Goal: Task Accomplishment & Management: Use online tool/utility

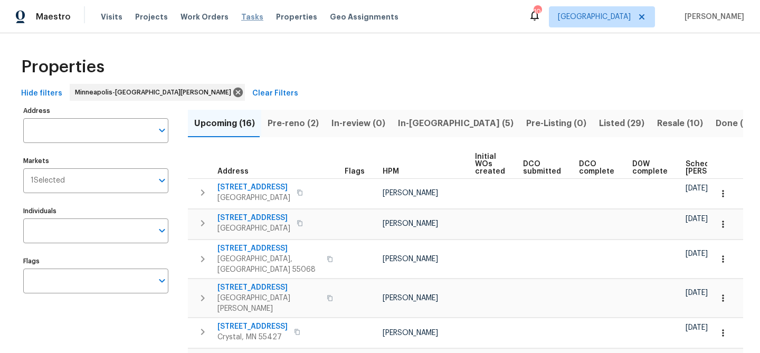
click at [243, 20] on span "Tasks" at bounding box center [252, 16] width 22 height 7
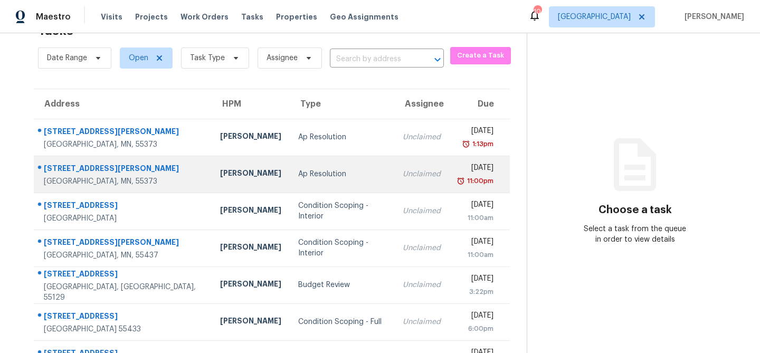
scroll to position [66, 0]
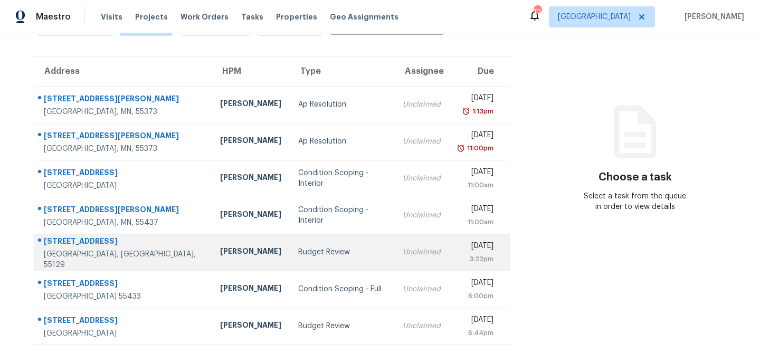
click at [298, 255] on div "Budget Review" at bounding box center [342, 252] width 88 height 11
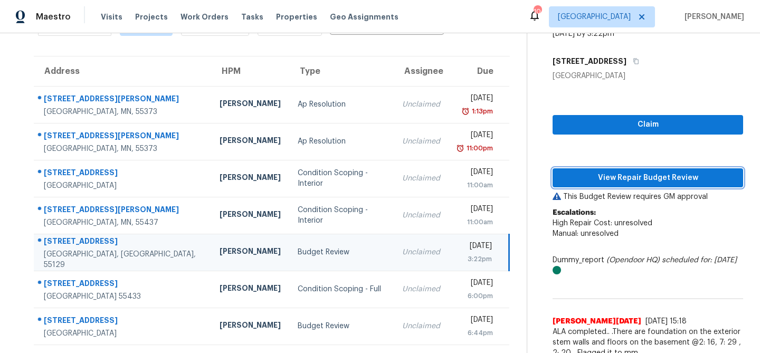
click at [573, 180] on span "View Repair Budget Review" at bounding box center [648, 178] width 174 height 13
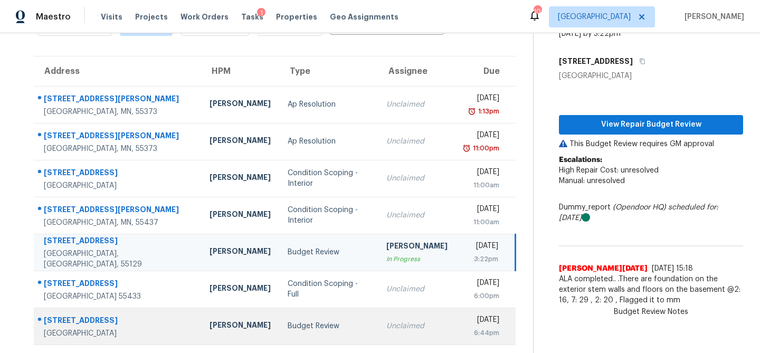
click at [288, 329] on div "Budget Review" at bounding box center [329, 326] width 82 height 11
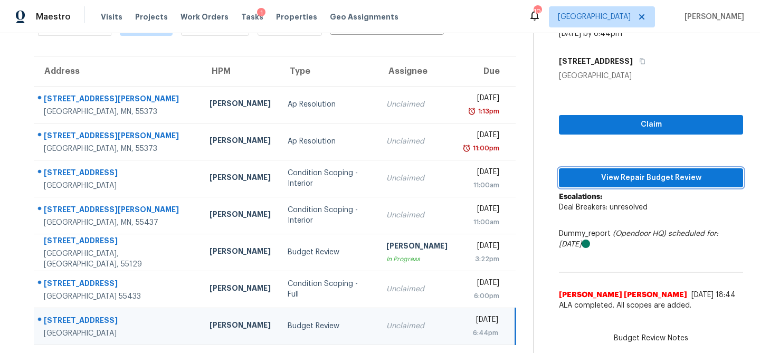
click at [617, 174] on span "View Repair Budget Review" at bounding box center [650, 178] width 167 height 13
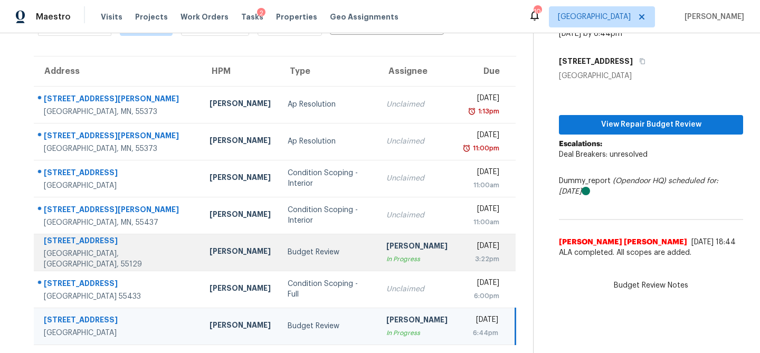
click at [288, 256] on div "Budget Review" at bounding box center [329, 252] width 82 height 11
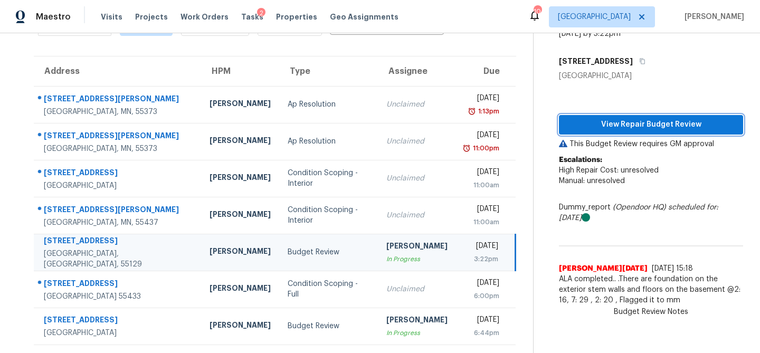
click at [686, 119] on span "View Repair Budget Review" at bounding box center [650, 124] width 167 height 13
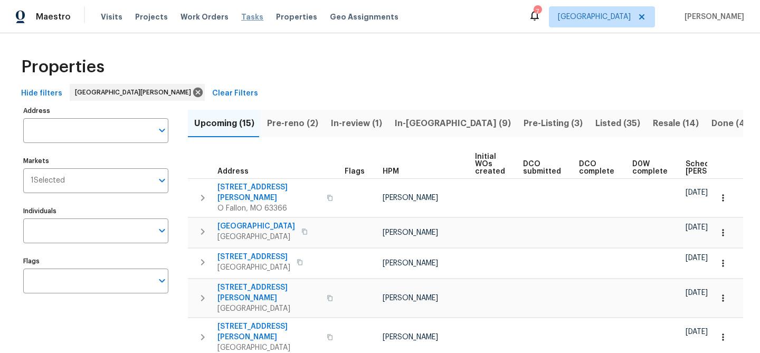
click at [242, 18] on span "Tasks" at bounding box center [252, 16] width 22 height 7
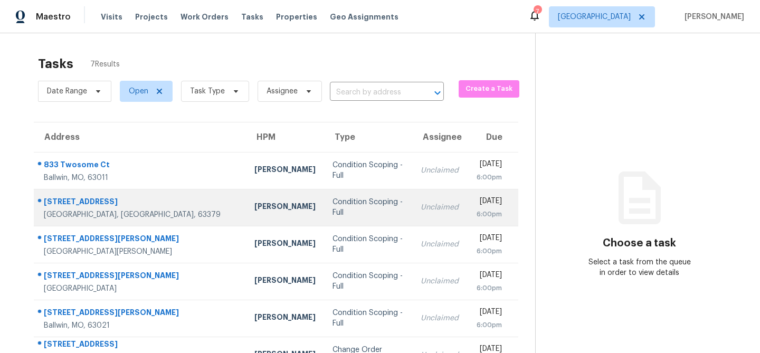
scroll to position [66, 0]
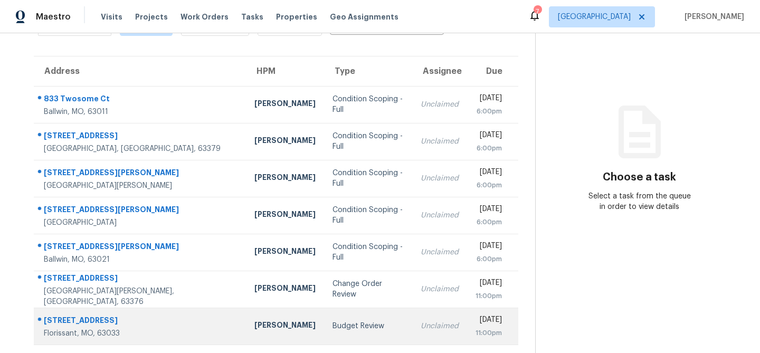
click at [324, 318] on td "Budget Review" at bounding box center [368, 326] width 88 height 37
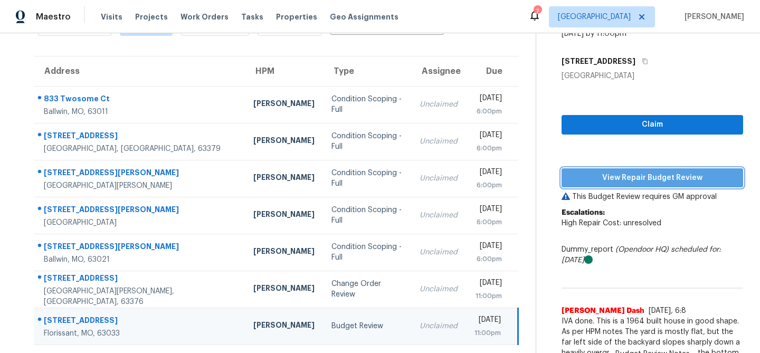
click at [600, 178] on span "View Repair Budget Review" at bounding box center [652, 178] width 165 height 13
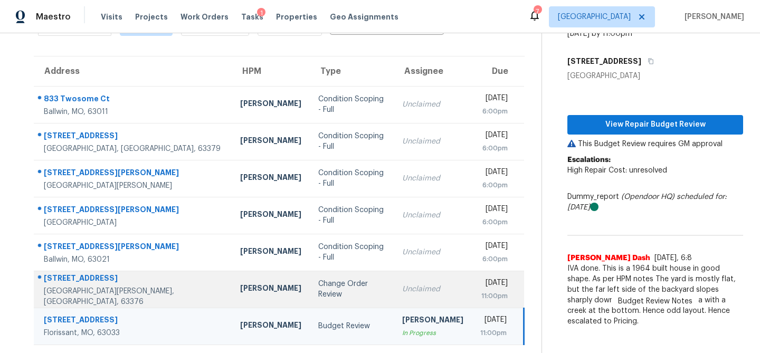
click at [310, 295] on td "Change Order Review" at bounding box center [352, 289] width 84 height 37
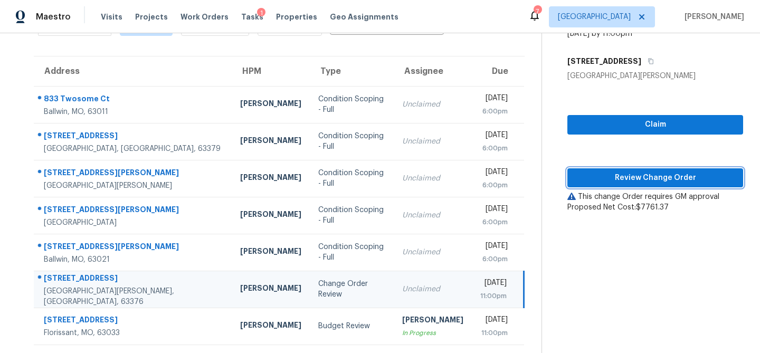
click at [601, 183] on span "Review Change Order" at bounding box center [655, 178] width 159 height 13
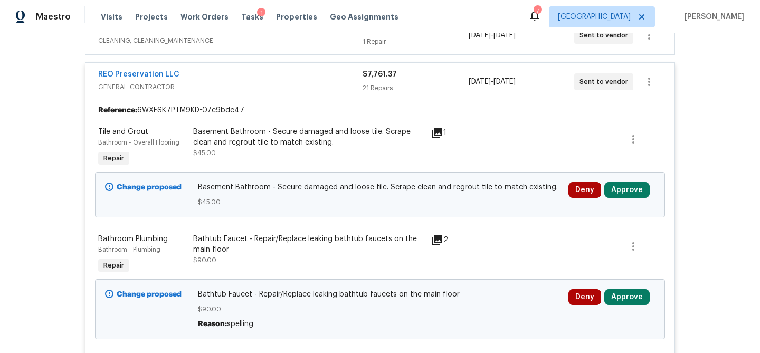
scroll to position [264, 0]
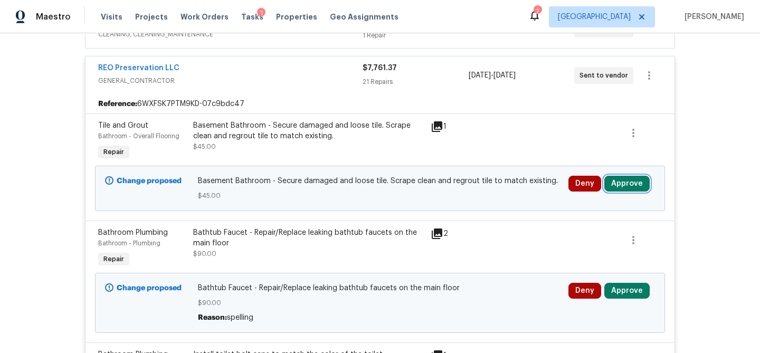
click at [617, 181] on button "Approve" at bounding box center [626, 184] width 45 height 16
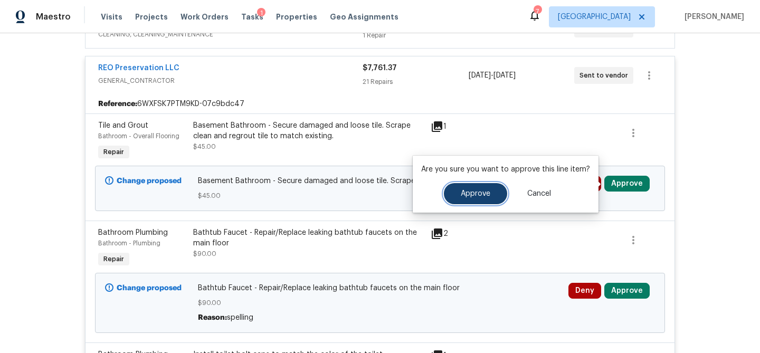
click at [483, 190] on span "Approve" at bounding box center [476, 194] width 30 height 8
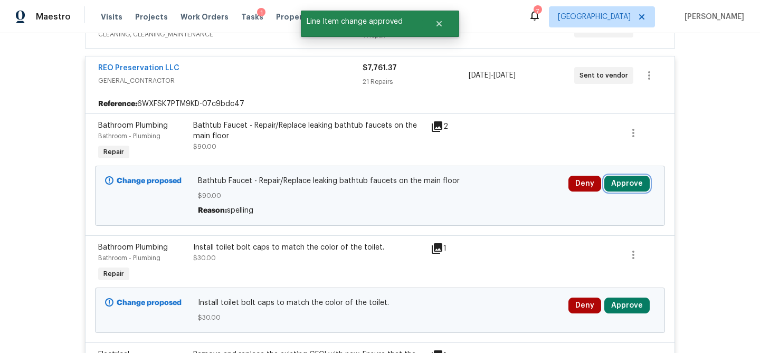
click at [617, 181] on button "Approve" at bounding box center [626, 184] width 45 height 16
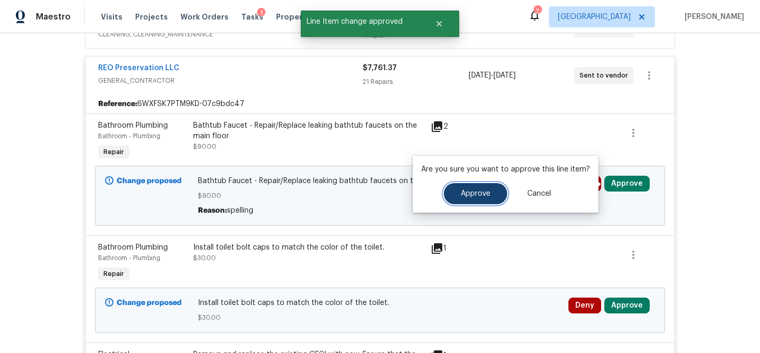
click at [500, 194] on button "Approve" at bounding box center [475, 193] width 63 height 21
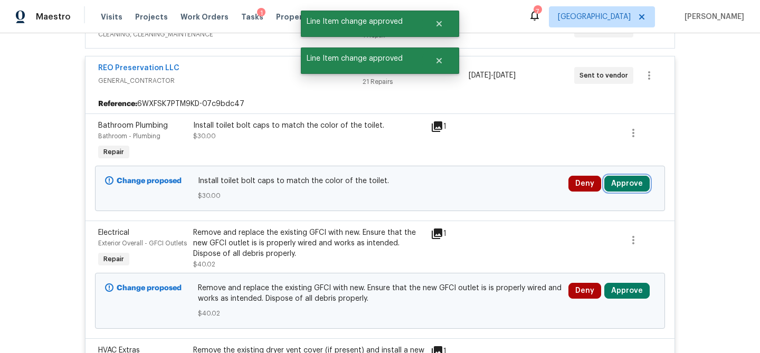
click at [623, 184] on button "Approve" at bounding box center [626, 184] width 45 height 16
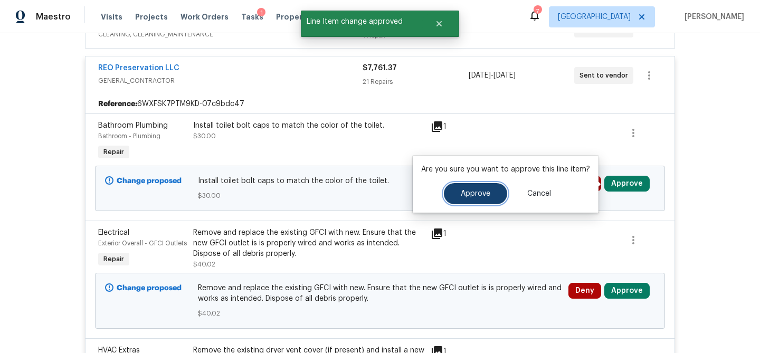
click at [488, 192] on button "Approve" at bounding box center [475, 193] width 63 height 21
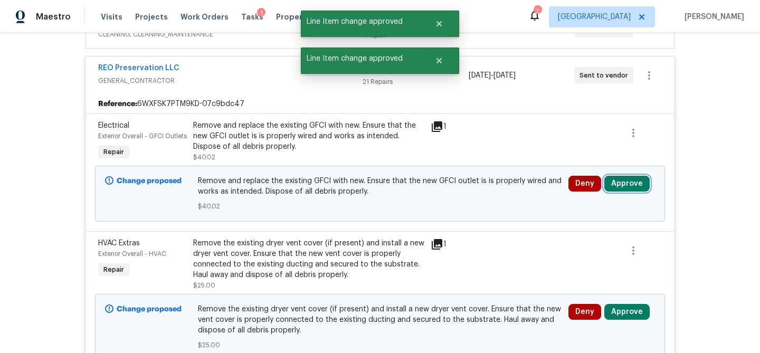
click at [616, 192] on button "Approve" at bounding box center [626, 184] width 45 height 16
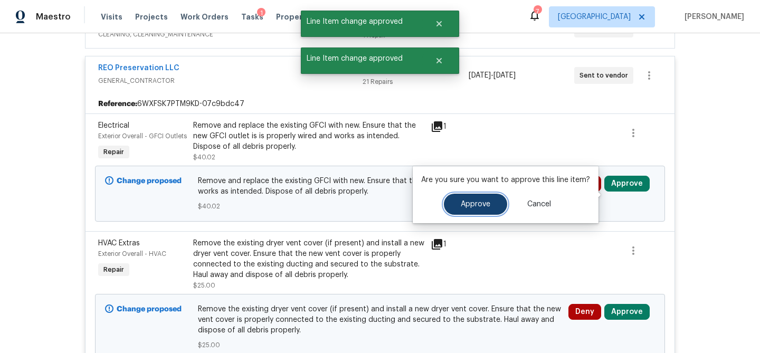
click at [471, 202] on span "Approve" at bounding box center [476, 205] width 30 height 8
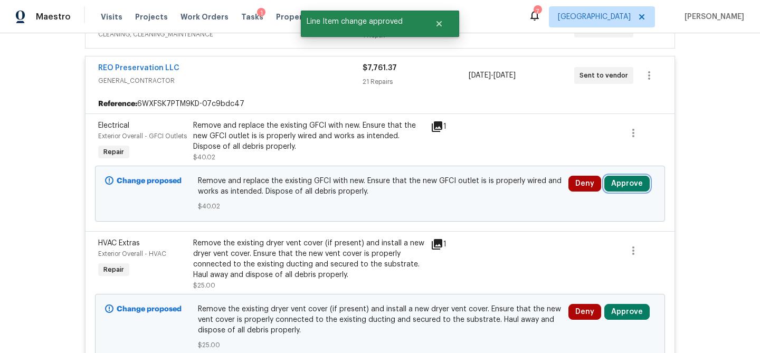
click at [619, 192] on button "Approve" at bounding box center [626, 184] width 45 height 16
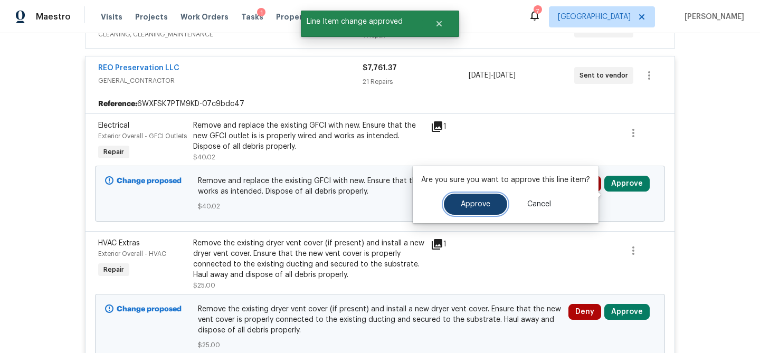
click at [476, 201] on span "Approve" at bounding box center [476, 205] width 30 height 8
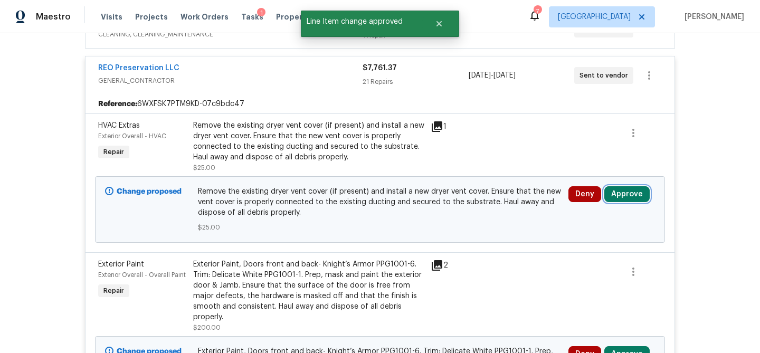
click at [628, 197] on button "Approve" at bounding box center [626, 194] width 45 height 16
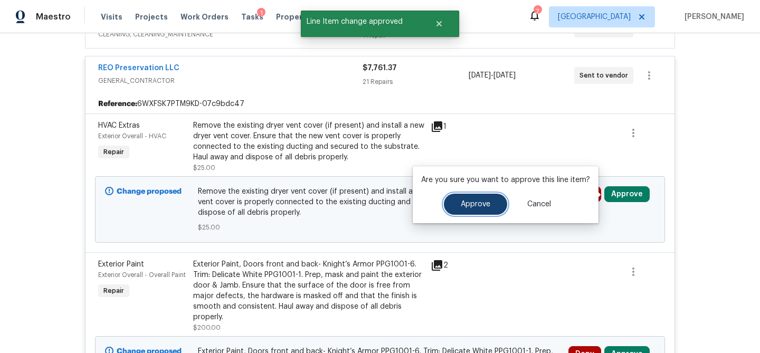
click at [493, 203] on button "Approve" at bounding box center [475, 204] width 63 height 21
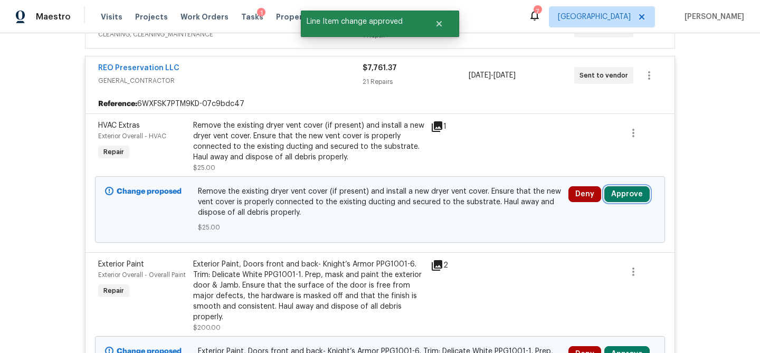
click at [630, 198] on button "Approve" at bounding box center [626, 194] width 45 height 16
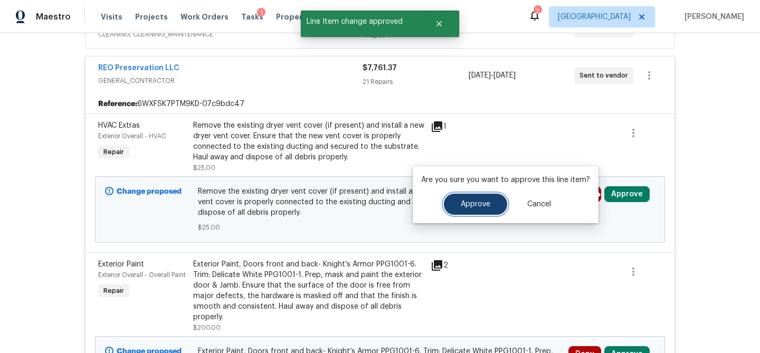
click at [448, 207] on button "Approve" at bounding box center [475, 204] width 63 height 21
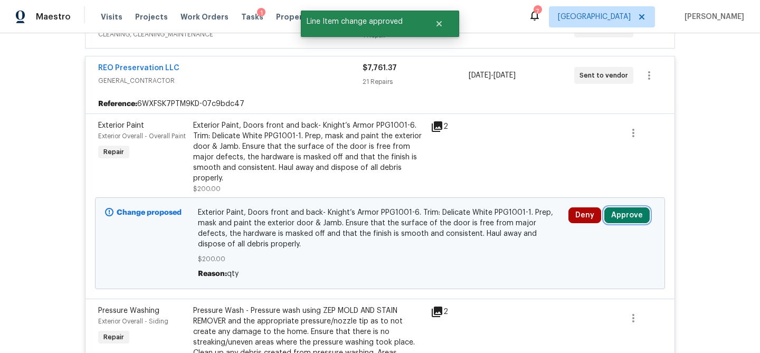
click at [634, 207] on button "Approve" at bounding box center [626, 215] width 45 height 16
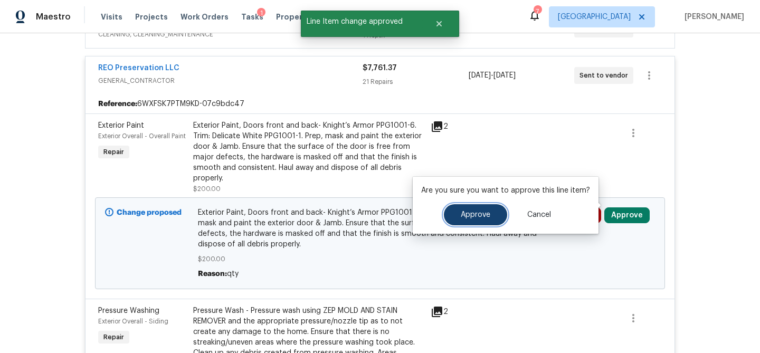
click at [483, 216] on span "Approve" at bounding box center [476, 215] width 30 height 8
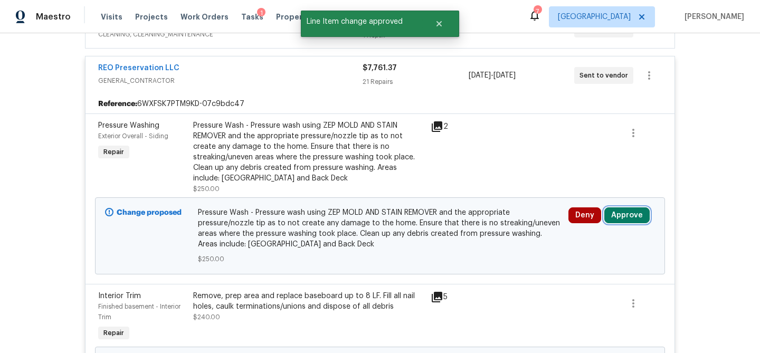
click at [626, 214] on button "Approve" at bounding box center [626, 215] width 45 height 16
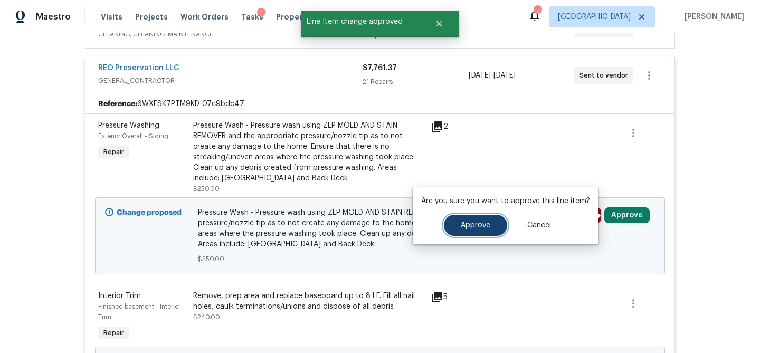
click at [491, 225] on button "Approve" at bounding box center [475, 225] width 63 height 21
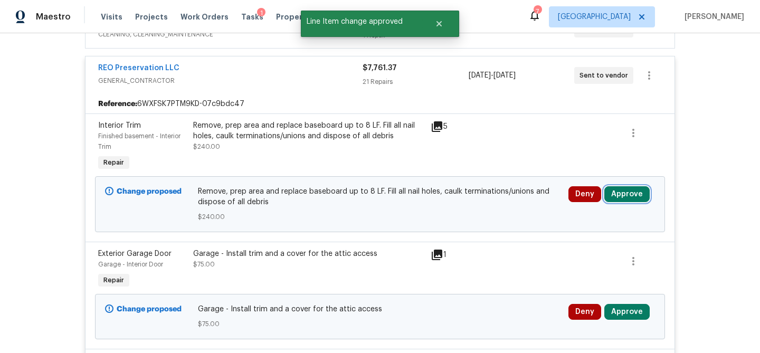
click at [641, 194] on button "Approve" at bounding box center [626, 194] width 45 height 16
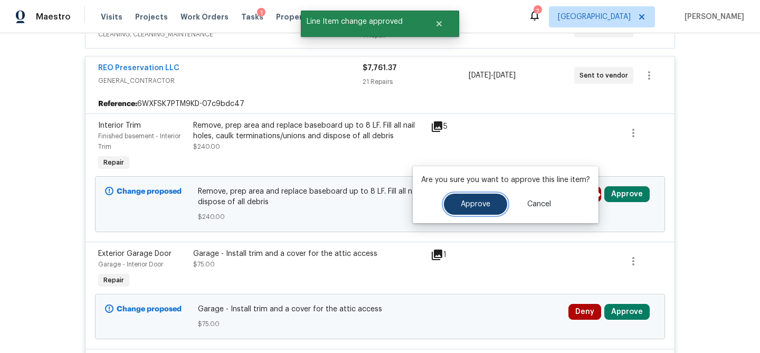
click at [473, 203] on span "Approve" at bounding box center [476, 205] width 30 height 8
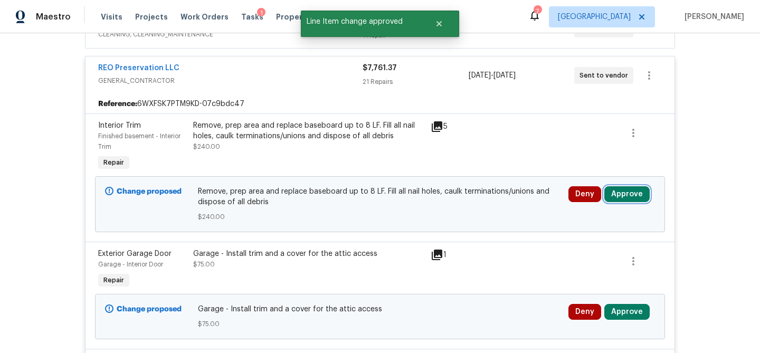
click at [617, 199] on button "Approve" at bounding box center [626, 194] width 45 height 16
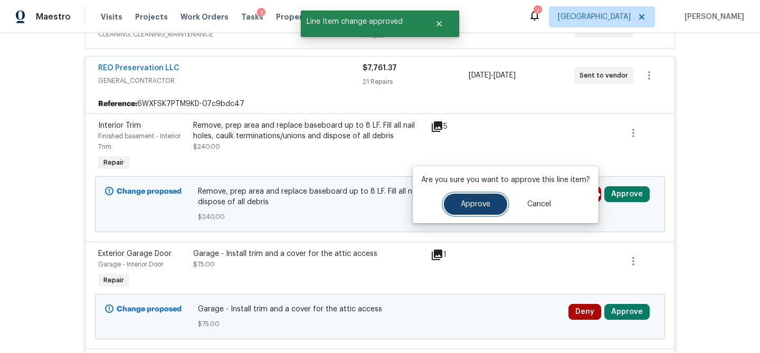
click at [491, 208] on button "Approve" at bounding box center [475, 204] width 63 height 21
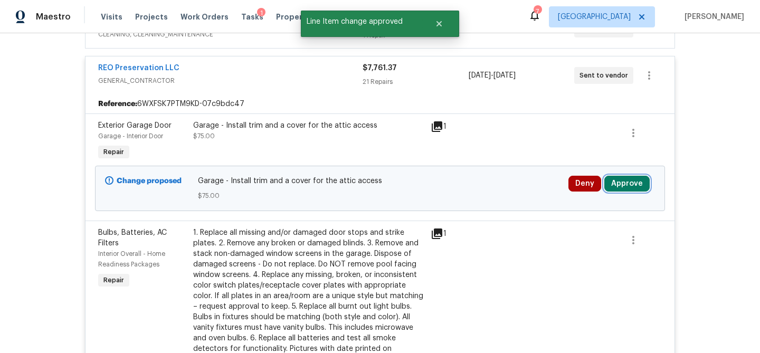
click at [619, 189] on button "Approve" at bounding box center [626, 184] width 45 height 16
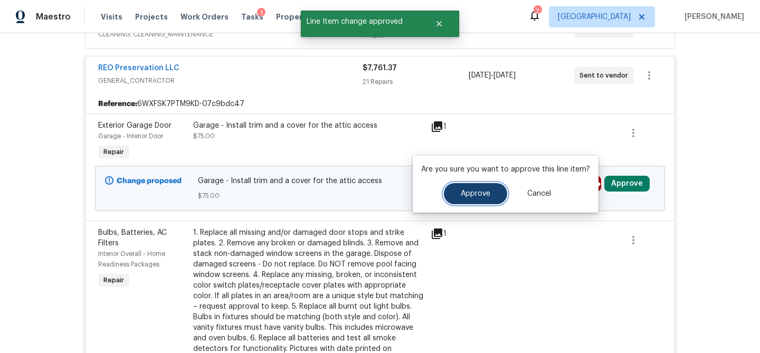
click at [478, 192] on span "Approve" at bounding box center [476, 194] width 30 height 8
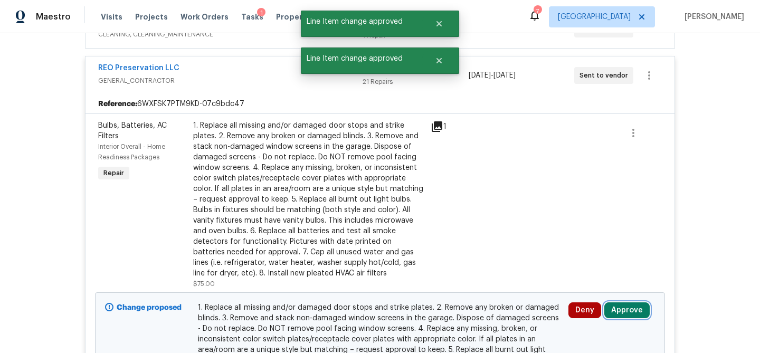
click at [623, 303] on button "Approve" at bounding box center [626, 310] width 45 height 16
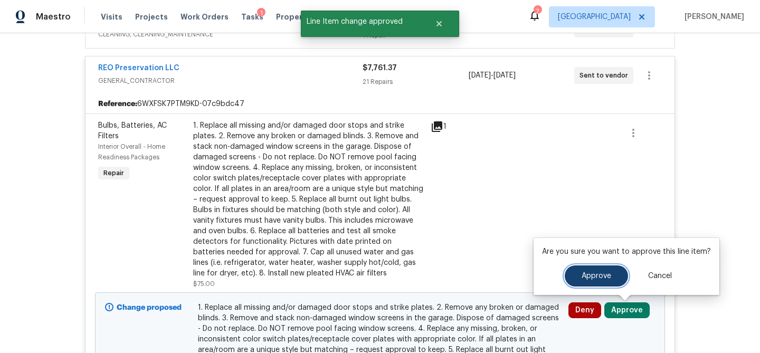
click at [585, 277] on span "Approve" at bounding box center [597, 276] width 30 height 8
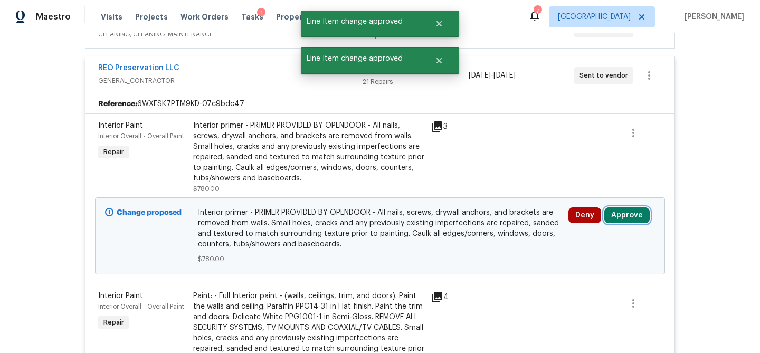
click at [618, 217] on button "Approve" at bounding box center [626, 215] width 45 height 16
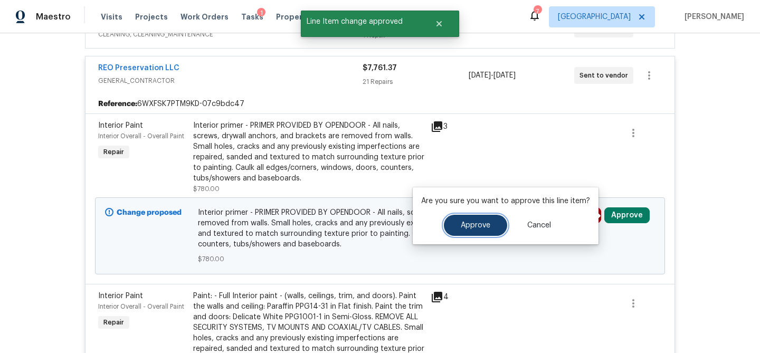
click at [493, 225] on button "Approve" at bounding box center [475, 225] width 63 height 21
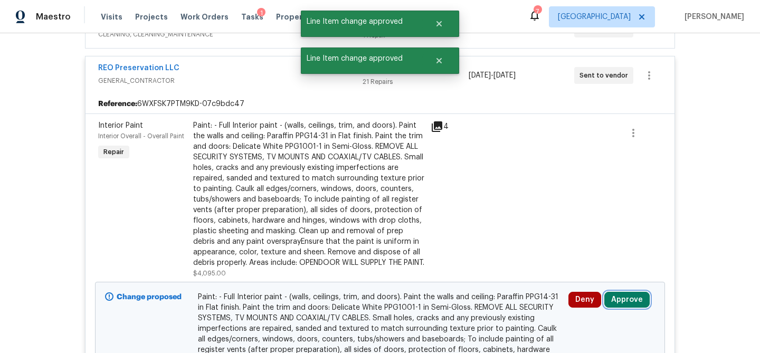
click at [612, 308] on button "Approve" at bounding box center [626, 300] width 45 height 16
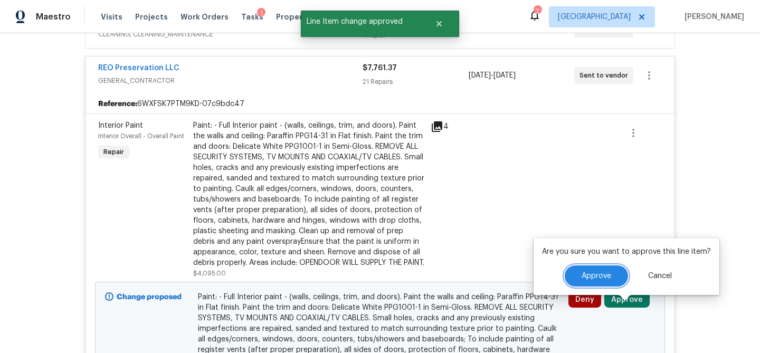
click at [567, 277] on button "Approve" at bounding box center [596, 275] width 63 height 21
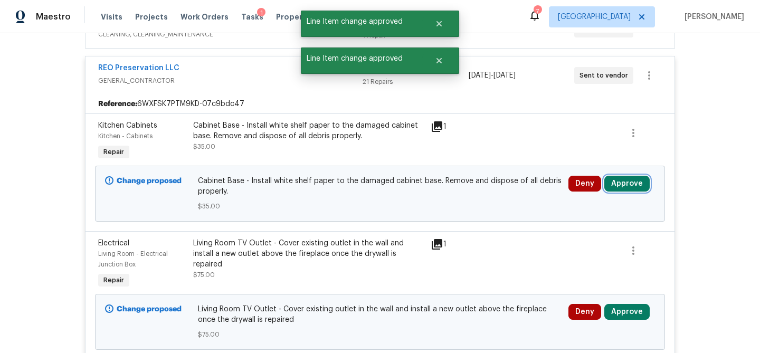
click at [615, 189] on button "Approve" at bounding box center [626, 184] width 45 height 16
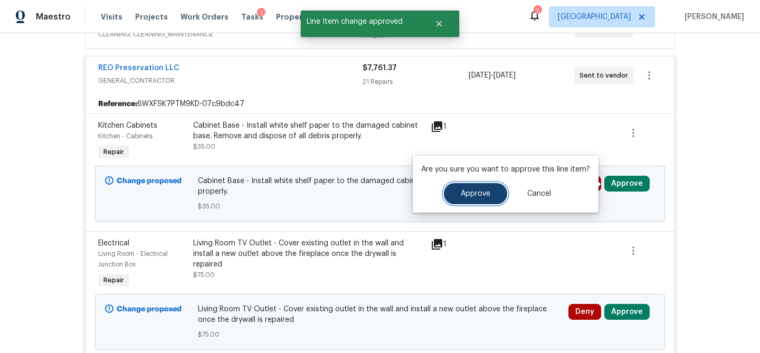
click at [492, 194] on button "Approve" at bounding box center [475, 193] width 63 height 21
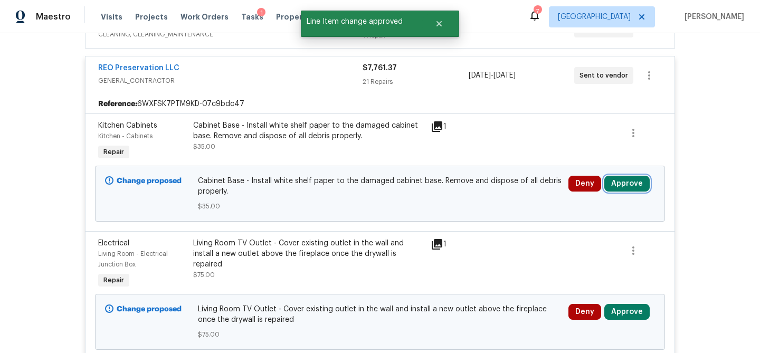
click at [622, 178] on button "Approve" at bounding box center [626, 184] width 45 height 16
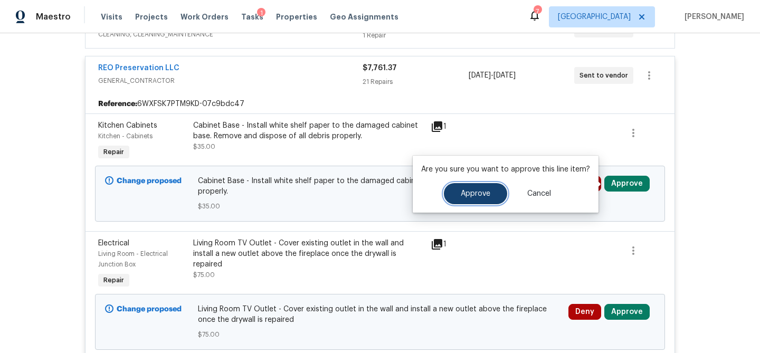
click at [487, 190] on span "Approve" at bounding box center [476, 194] width 30 height 8
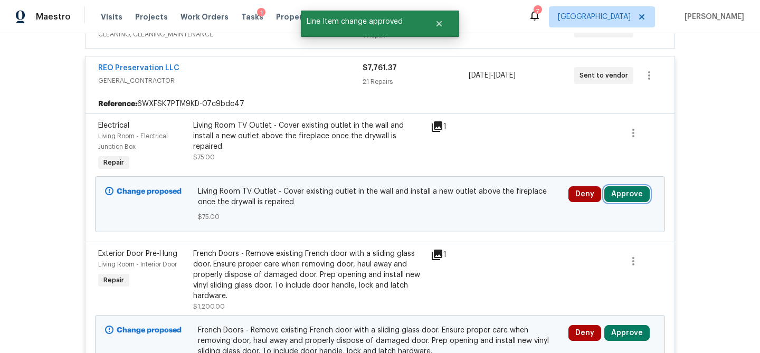
click at [622, 194] on button "Approve" at bounding box center [626, 194] width 45 height 16
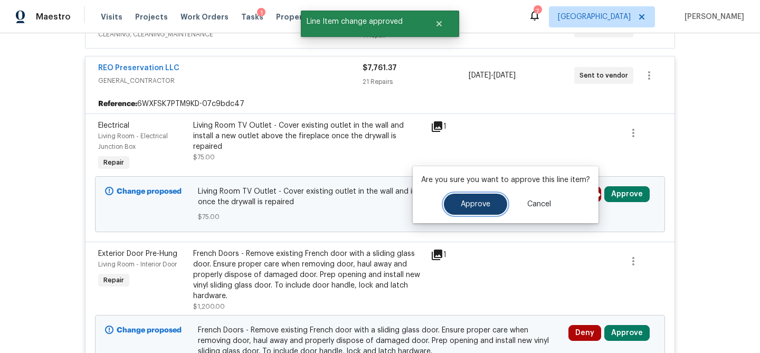
click at [487, 203] on span "Approve" at bounding box center [476, 205] width 30 height 8
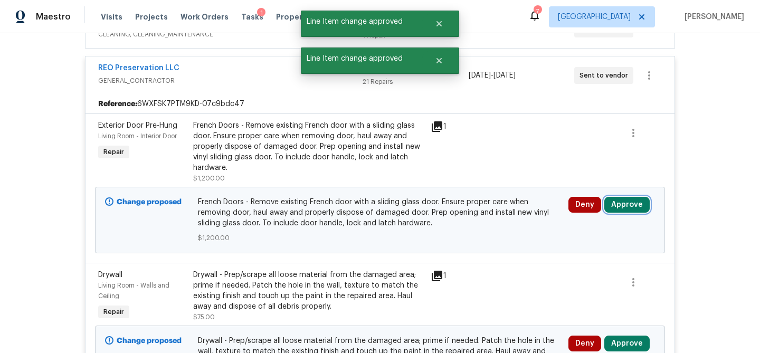
click at [623, 211] on button "Approve" at bounding box center [626, 205] width 45 height 16
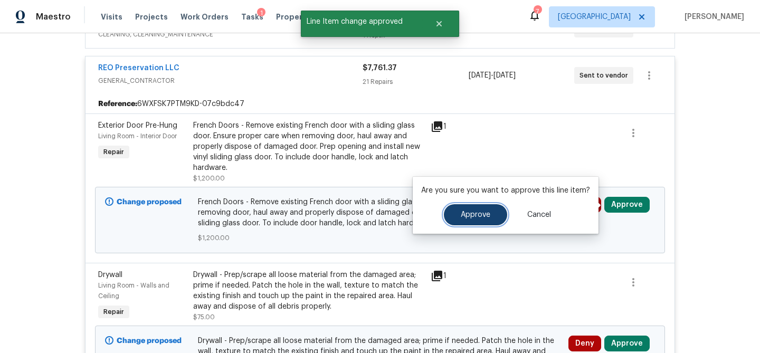
click at [487, 220] on button "Approve" at bounding box center [475, 214] width 63 height 21
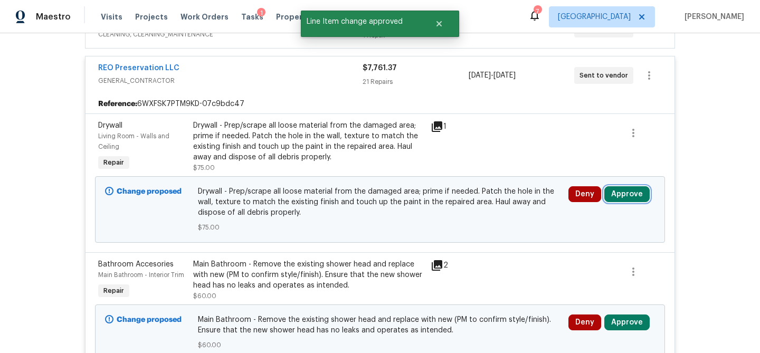
click at [616, 201] on button "Approve" at bounding box center [626, 194] width 45 height 16
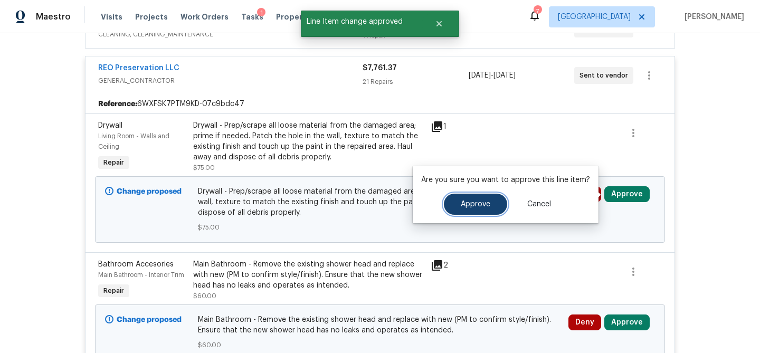
click at [486, 202] on span "Approve" at bounding box center [476, 205] width 30 height 8
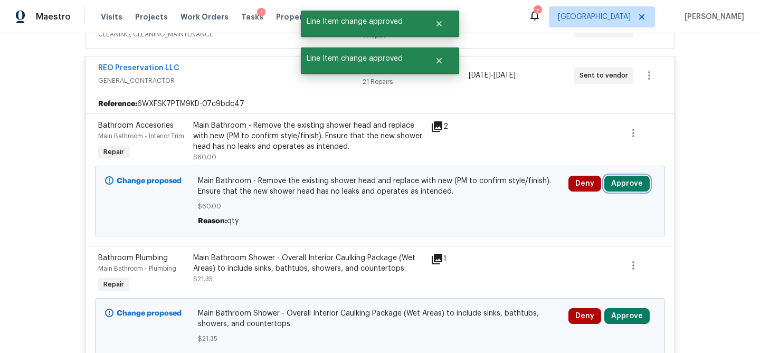
click at [621, 184] on button "Approve" at bounding box center [626, 184] width 45 height 16
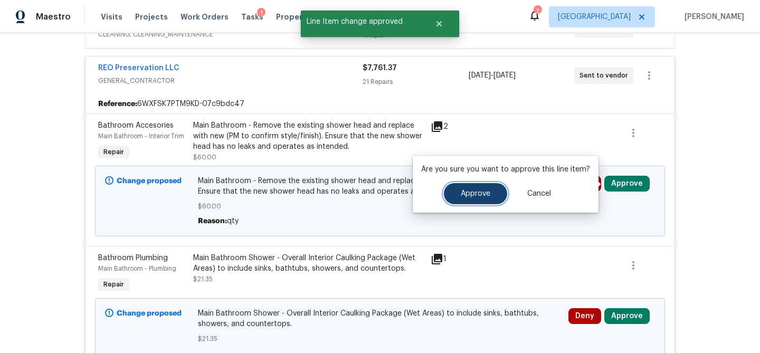
click at [484, 198] on button "Approve" at bounding box center [475, 193] width 63 height 21
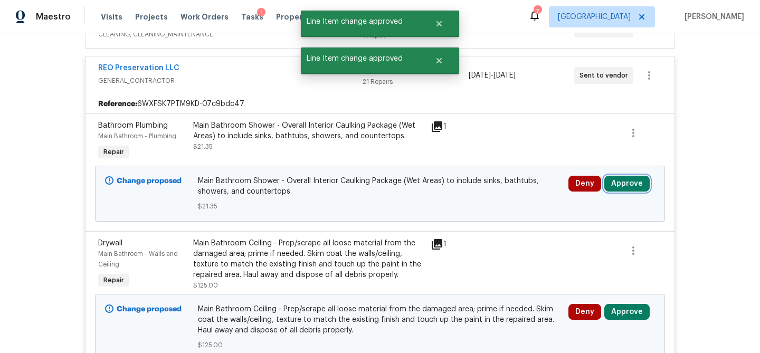
click at [613, 191] on button "Approve" at bounding box center [626, 184] width 45 height 16
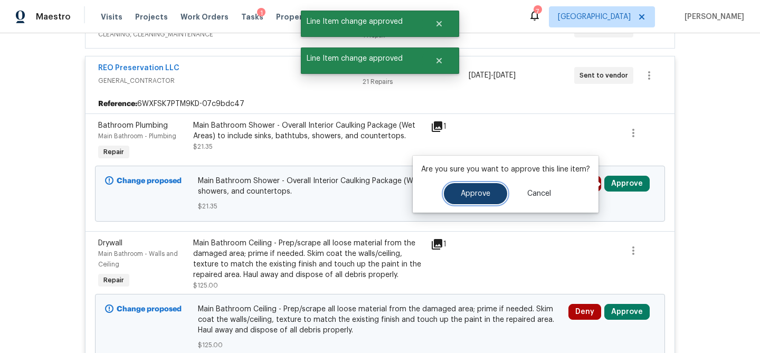
click at [489, 196] on button "Approve" at bounding box center [475, 193] width 63 height 21
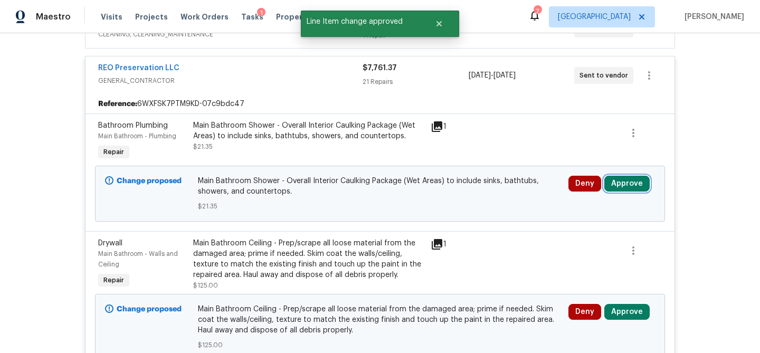
click at [624, 189] on button "Approve" at bounding box center [626, 184] width 45 height 16
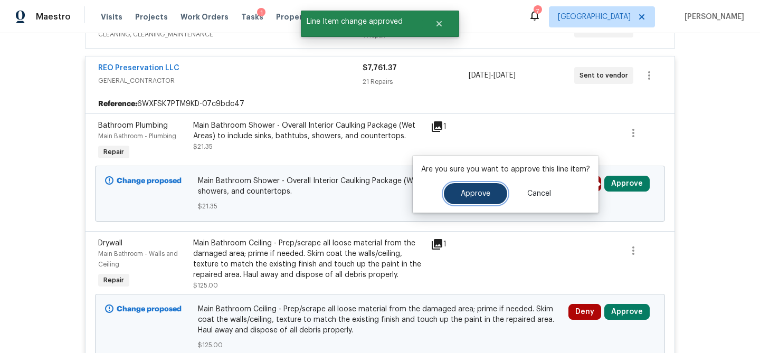
click at [479, 201] on button "Approve" at bounding box center [475, 193] width 63 height 21
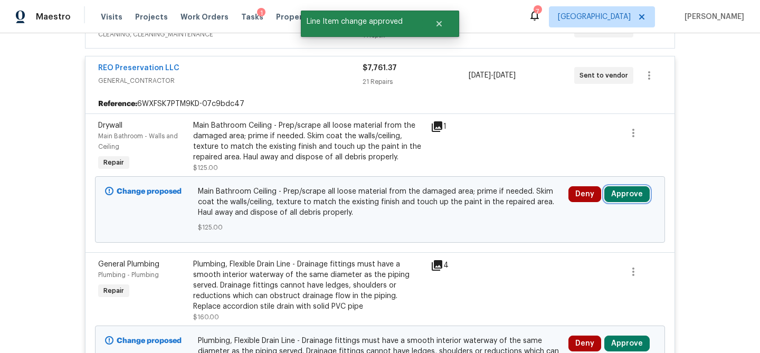
click at [632, 192] on button "Approve" at bounding box center [626, 194] width 45 height 16
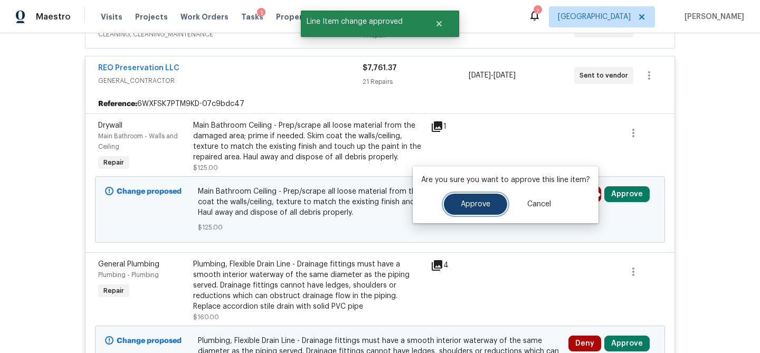
click at [474, 201] on span "Approve" at bounding box center [476, 205] width 30 height 8
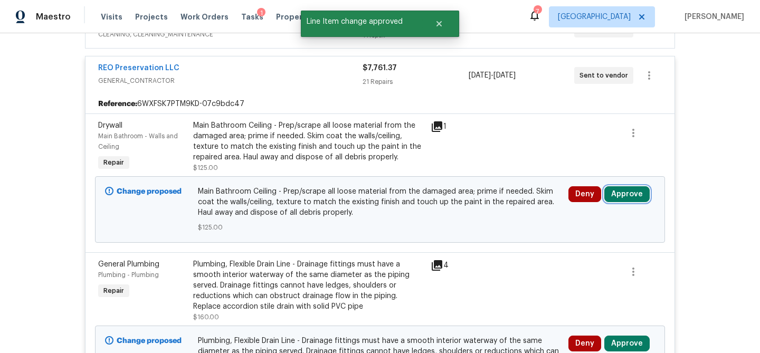
click at [619, 201] on button "Approve" at bounding box center [626, 194] width 45 height 16
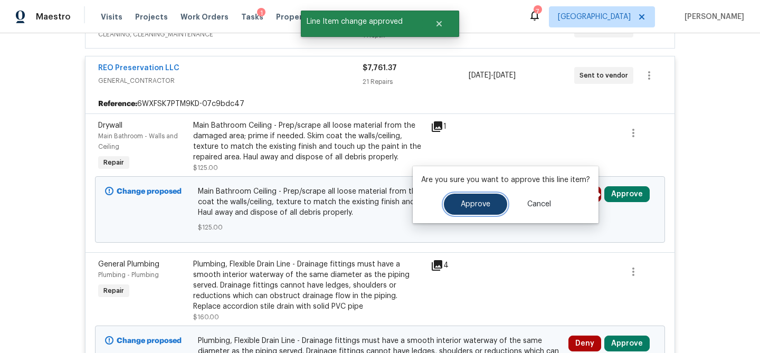
click at [482, 203] on span "Approve" at bounding box center [476, 205] width 30 height 8
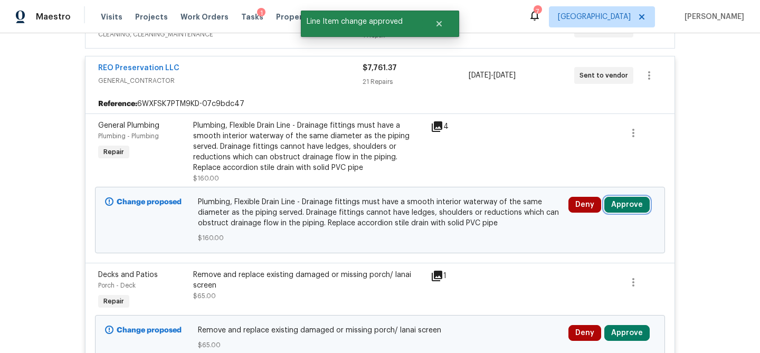
click at [630, 202] on button "Approve" at bounding box center [626, 205] width 45 height 16
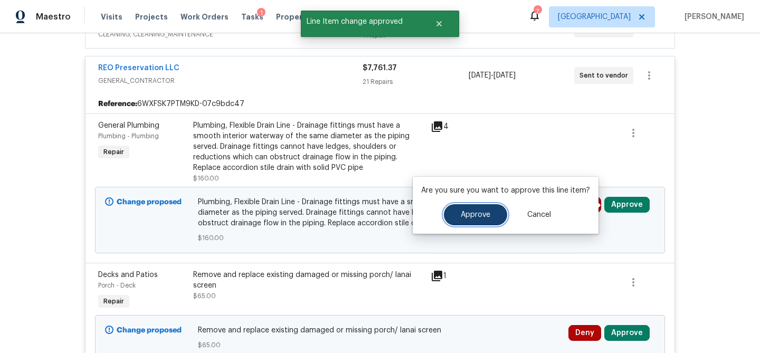
click at [475, 213] on span "Approve" at bounding box center [476, 215] width 30 height 8
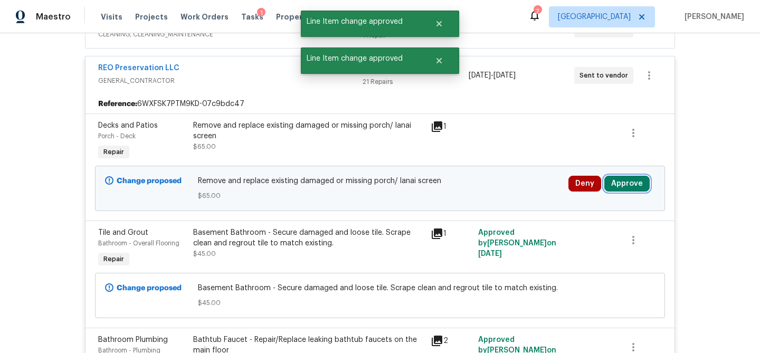
click at [619, 185] on button "Approve" at bounding box center [626, 184] width 45 height 16
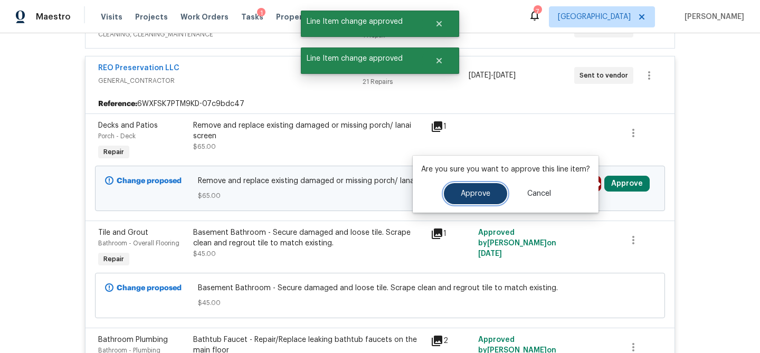
click at [480, 194] on span "Approve" at bounding box center [476, 194] width 30 height 8
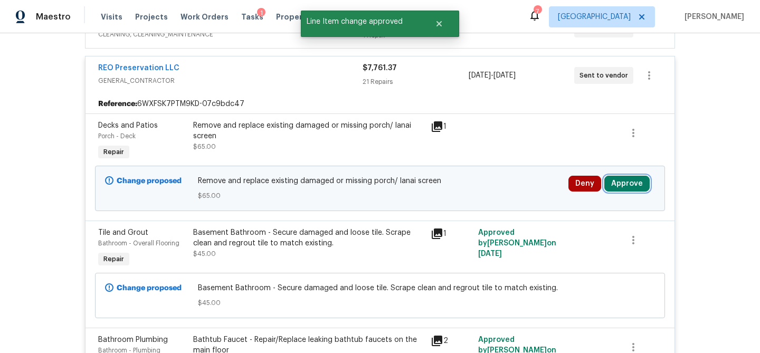
click at [624, 189] on button "Approve" at bounding box center [626, 184] width 45 height 16
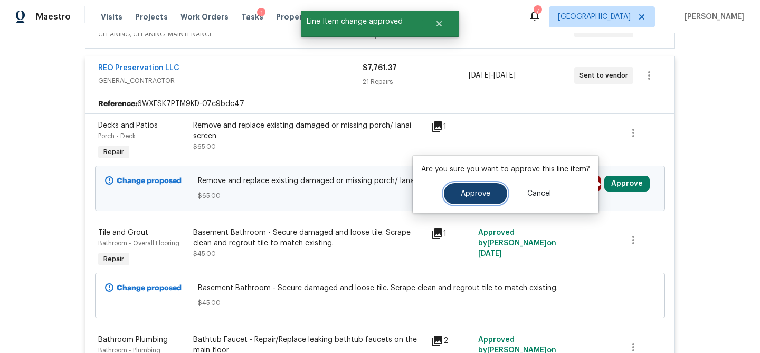
click at [454, 189] on button "Approve" at bounding box center [475, 193] width 63 height 21
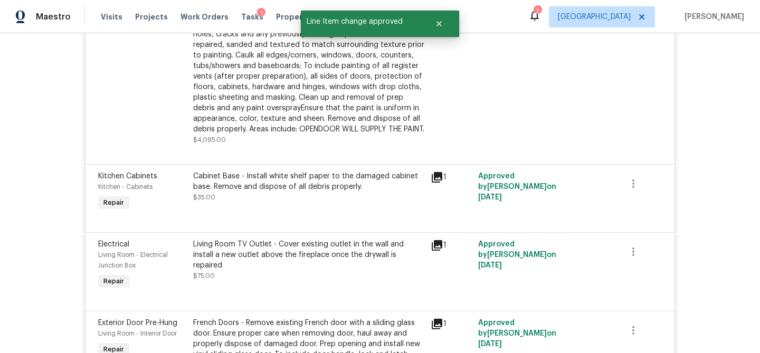
scroll to position [2116, 0]
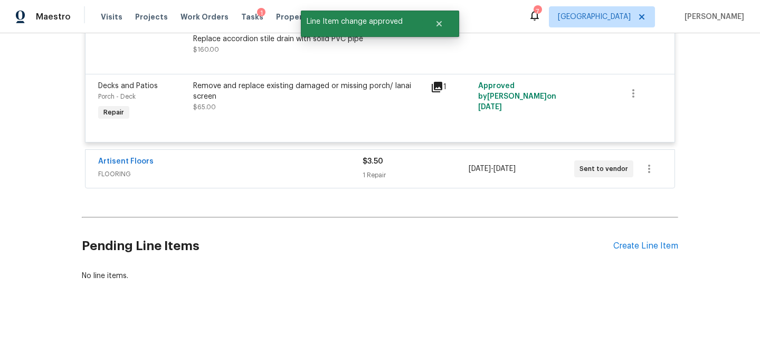
click at [242, 175] on span "FLOORING" at bounding box center [230, 174] width 264 height 11
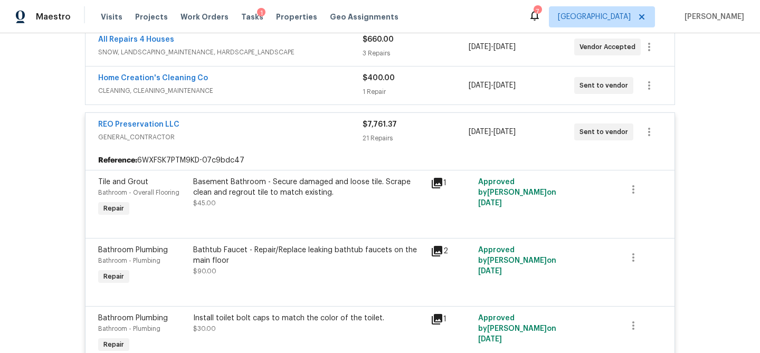
scroll to position [0, 0]
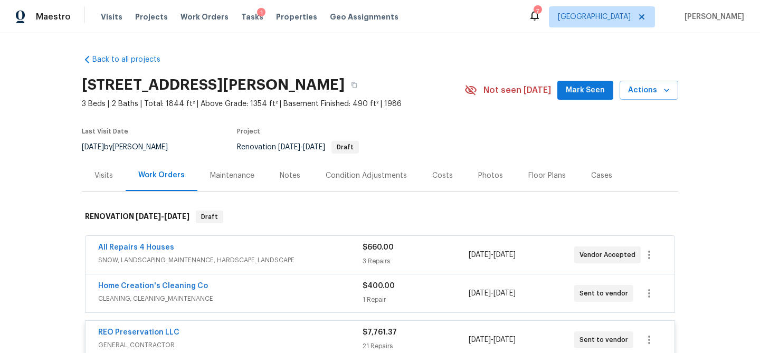
click at [582, 91] on span "Mark Seen" at bounding box center [585, 90] width 39 height 13
click at [241, 19] on span "Tasks" at bounding box center [252, 16] width 22 height 7
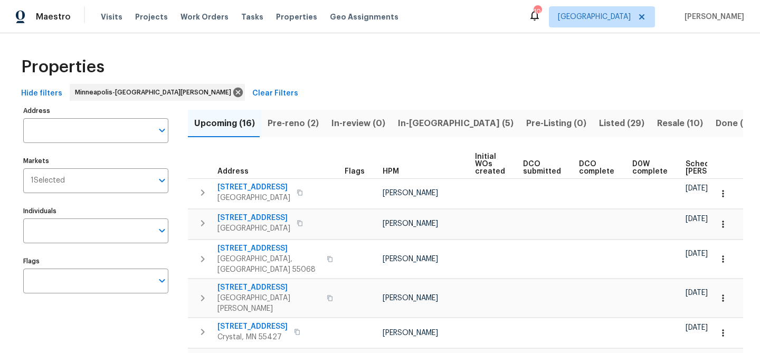
click at [243, 21] on div "Tasks" at bounding box center [252, 17] width 22 height 11
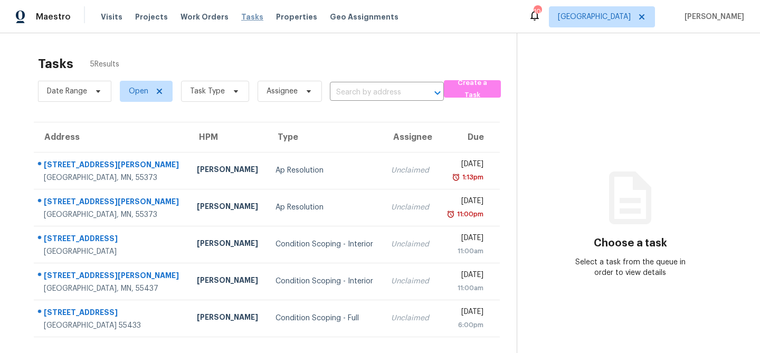
click at [241, 18] on span "Tasks" at bounding box center [252, 16] width 22 height 7
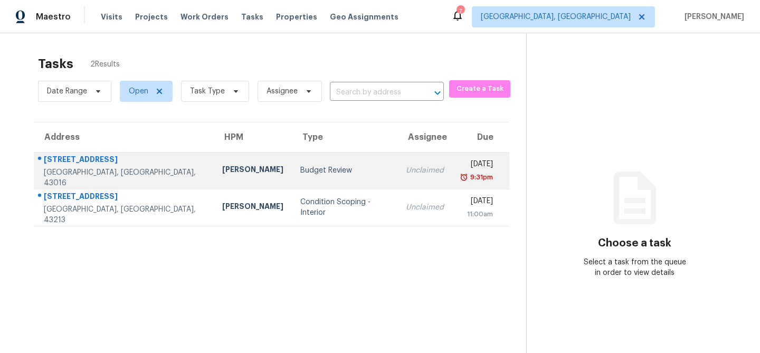
click at [292, 164] on td "Budget Review" at bounding box center [344, 170] width 105 height 37
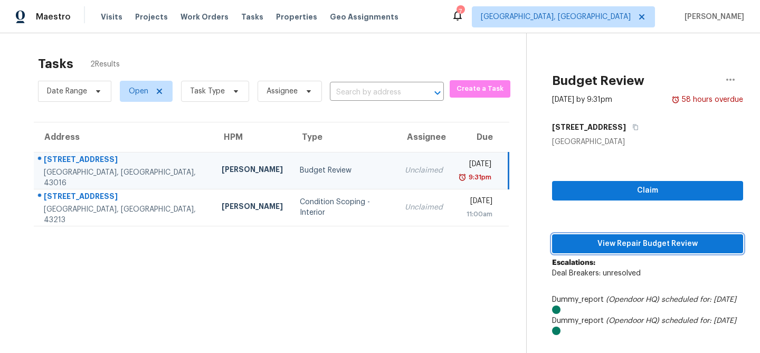
click at [604, 240] on span "View Repair Budget Review" at bounding box center [647, 243] width 174 height 13
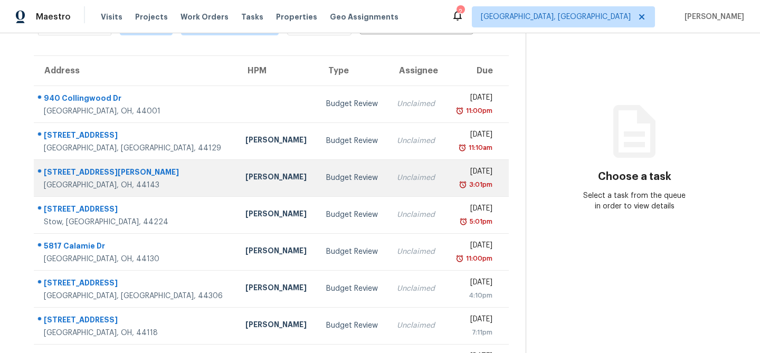
scroll to position [65, 0]
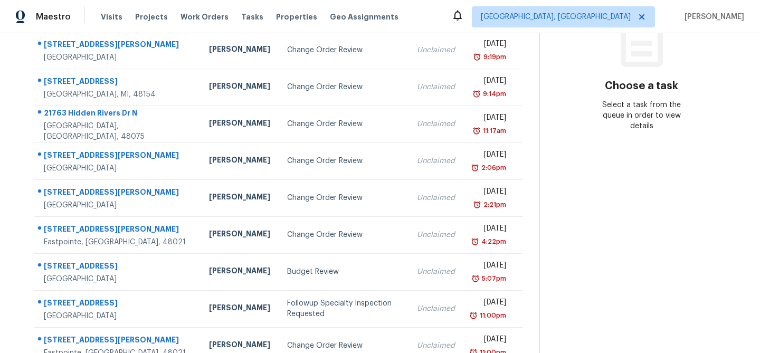
scroll to position [150, 0]
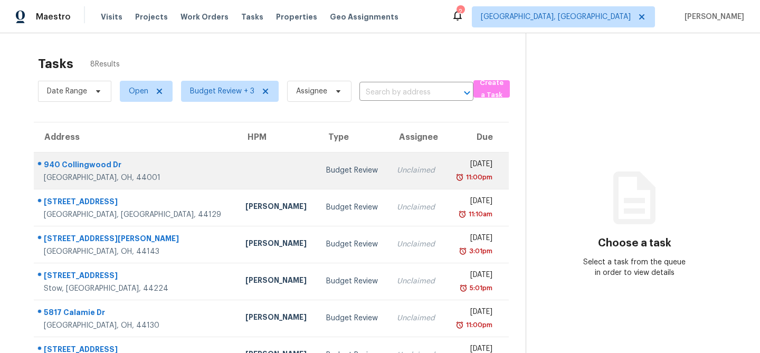
click at [326, 174] on div "Budget Review" at bounding box center [353, 170] width 54 height 11
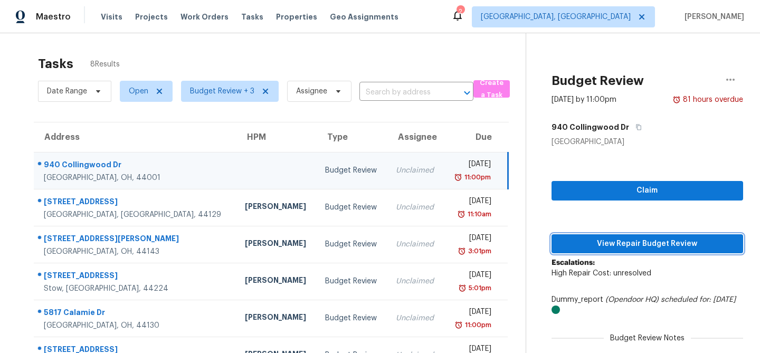
click at [581, 241] on span "View Repair Budget Review" at bounding box center [647, 243] width 175 height 13
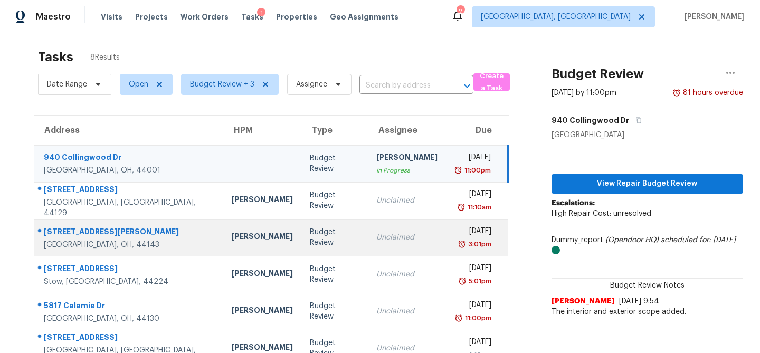
scroll to position [11, 0]
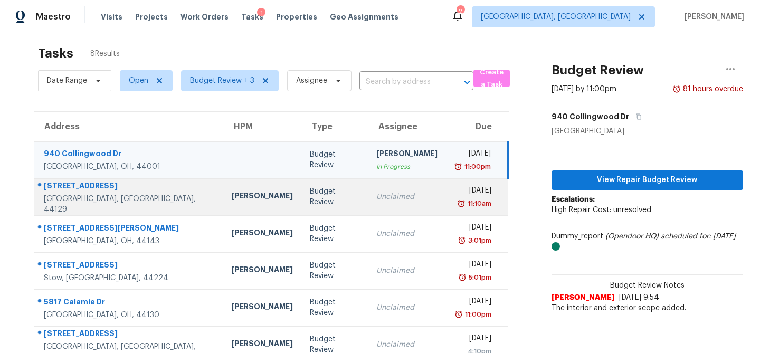
click at [301, 211] on td "Budget Review" at bounding box center [334, 196] width 66 height 37
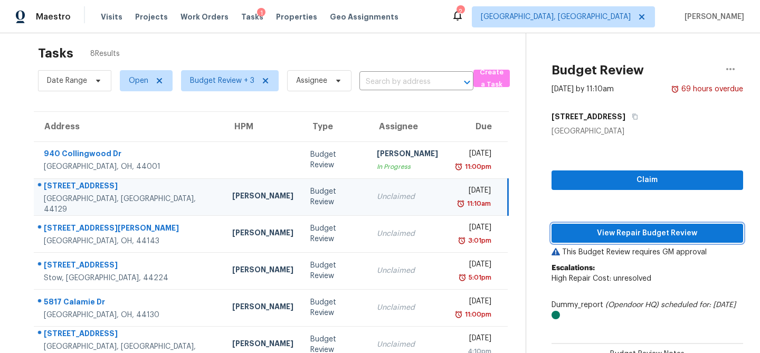
click at [606, 235] on span "View Repair Budget Review" at bounding box center [647, 233] width 175 height 13
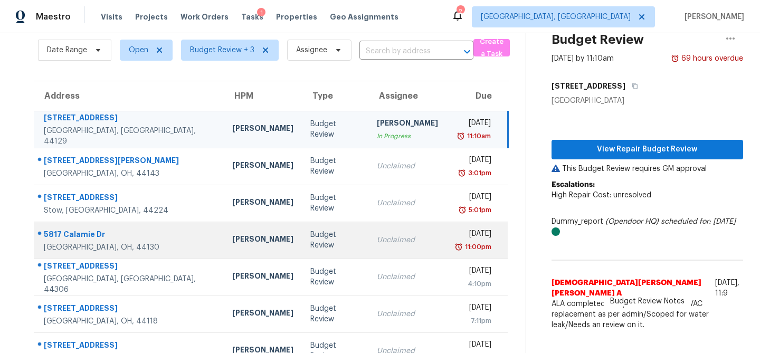
scroll to position [66, 0]
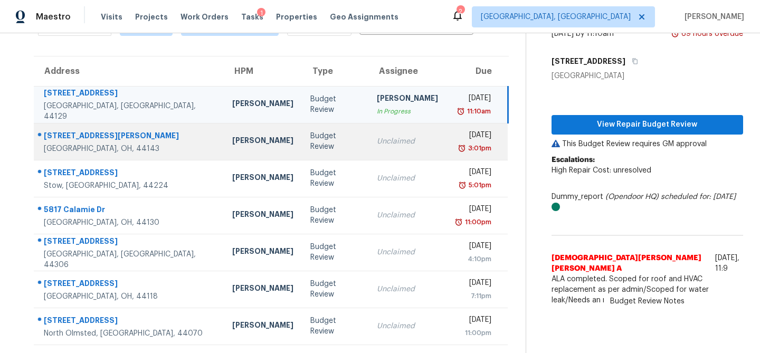
click at [368, 153] on td "Unclaimed" at bounding box center [407, 141] width 78 height 37
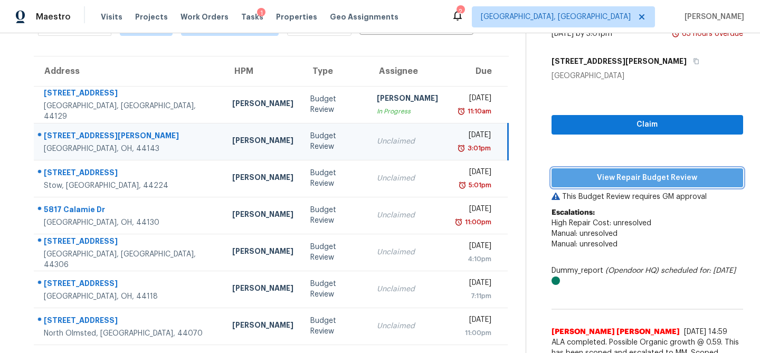
click at [672, 178] on span "View Repair Budget Review" at bounding box center [647, 178] width 175 height 13
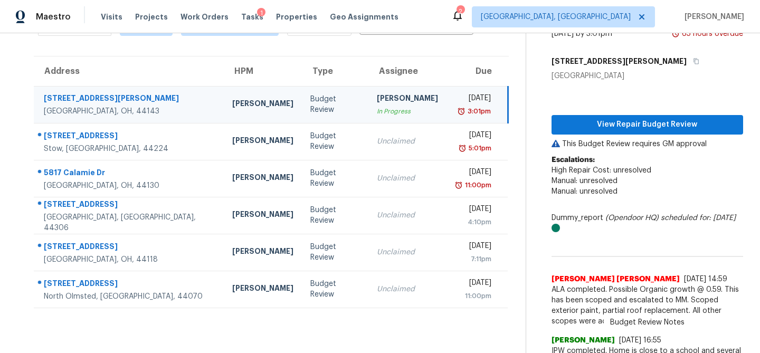
click at [379, 111] on div "In Progress" at bounding box center [407, 111] width 61 height 11
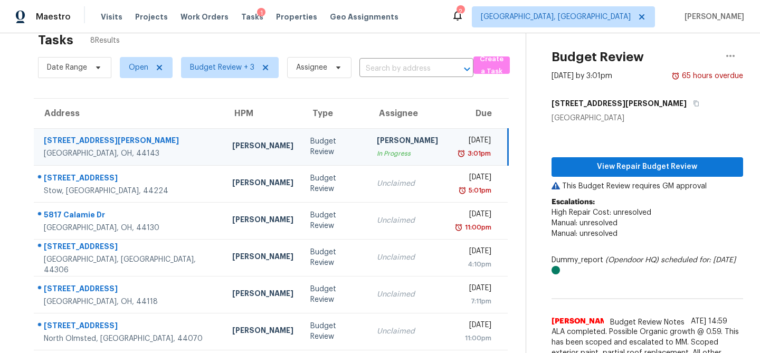
scroll to position [0, 0]
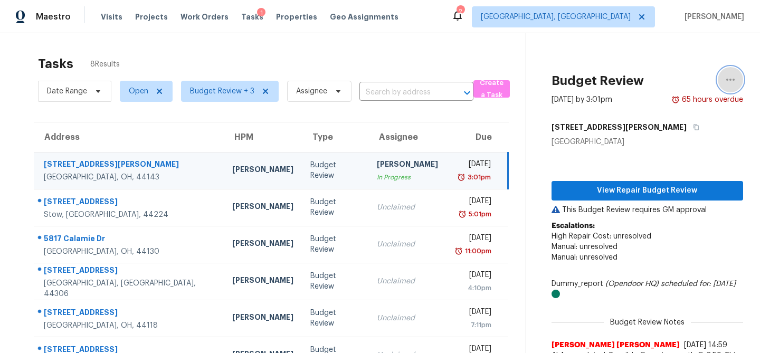
click at [730, 78] on icon "button" at bounding box center [730, 79] width 13 height 13
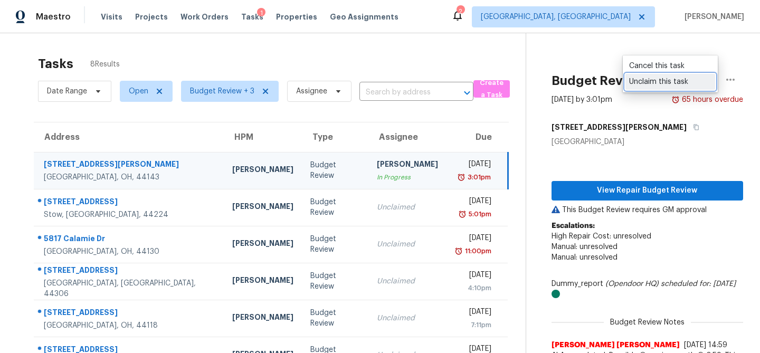
click at [683, 79] on div "Unclaim this task" at bounding box center [670, 82] width 82 height 11
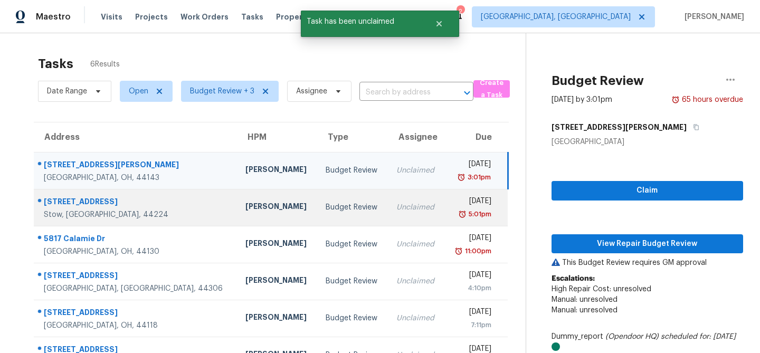
click at [388, 213] on td "Unclaimed" at bounding box center [416, 207] width 56 height 37
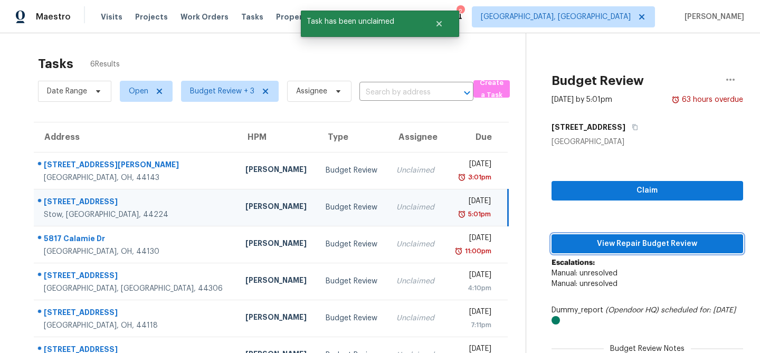
click at [583, 240] on span "View Repair Budget Review" at bounding box center [647, 243] width 175 height 13
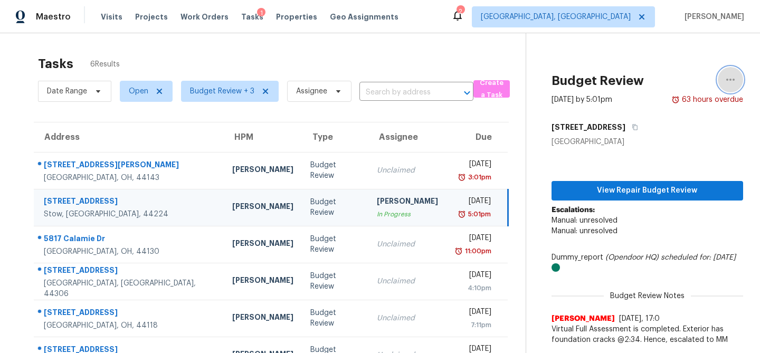
click at [727, 75] on icon "button" at bounding box center [730, 79] width 13 height 13
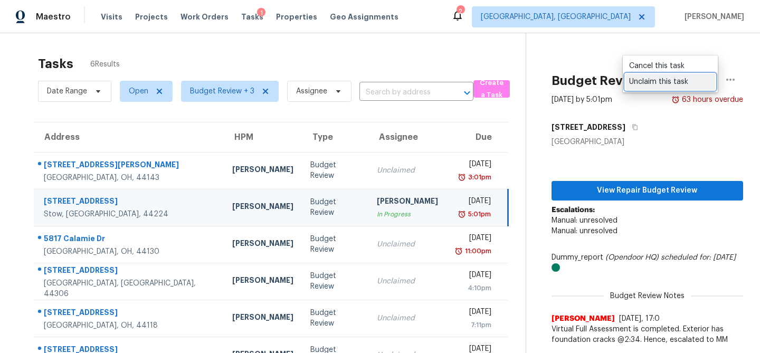
click at [663, 83] on div "Unclaim this task" at bounding box center [670, 82] width 82 height 11
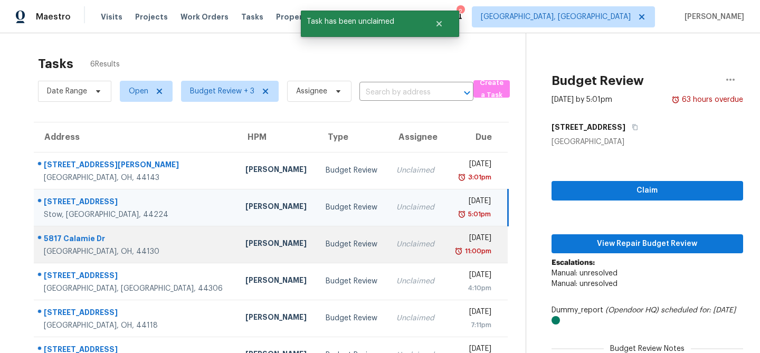
click at [328, 257] on td "Budget Review" at bounding box center [352, 244] width 71 height 37
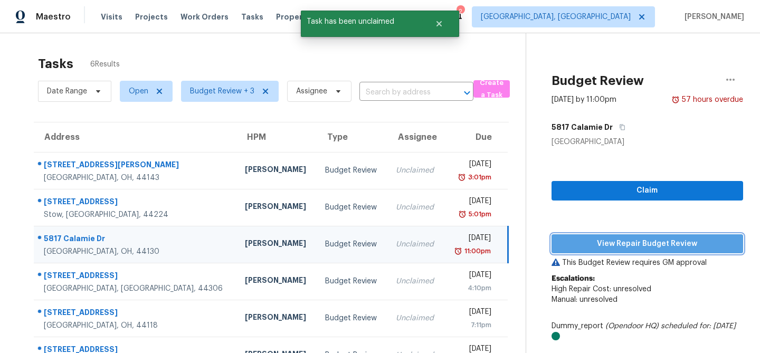
click at [612, 238] on span "View Repair Budget Review" at bounding box center [647, 243] width 175 height 13
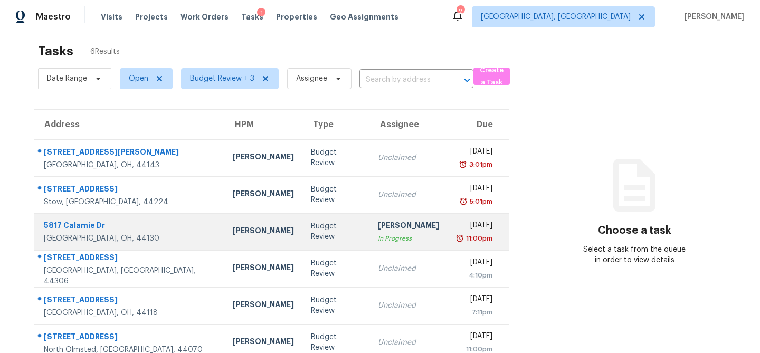
scroll to position [15, 0]
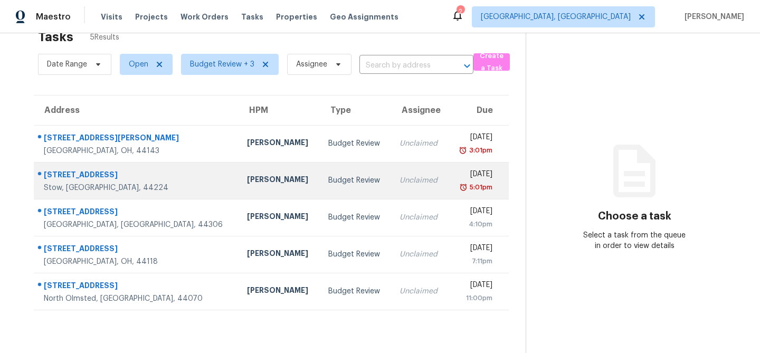
scroll to position [27, 0]
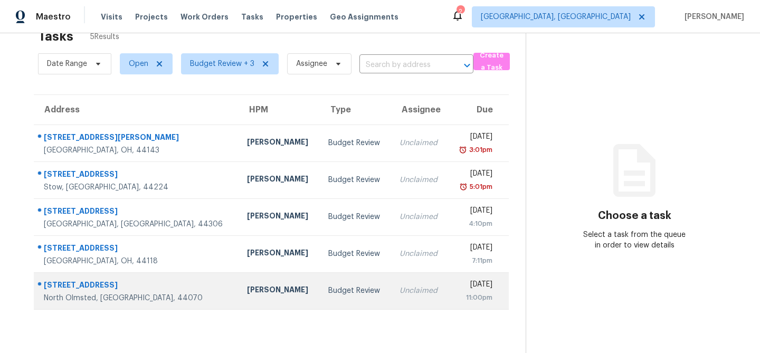
click at [328, 286] on div "Budget Review" at bounding box center [355, 291] width 54 height 11
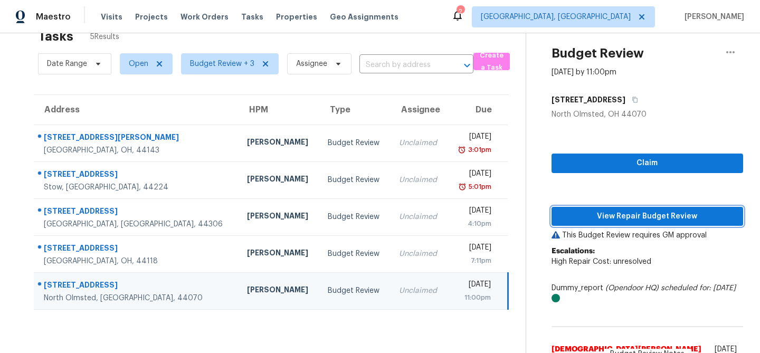
click at [617, 222] on span "View Repair Budget Review" at bounding box center [647, 216] width 175 height 13
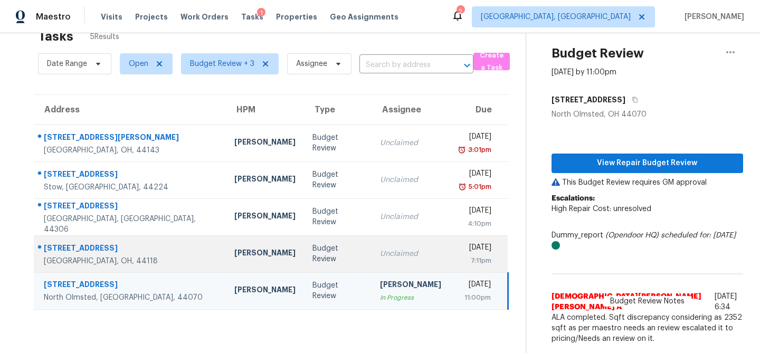
click at [304, 267] on td "Budget Review" at bounding box center [338, 253] width 68 height 37
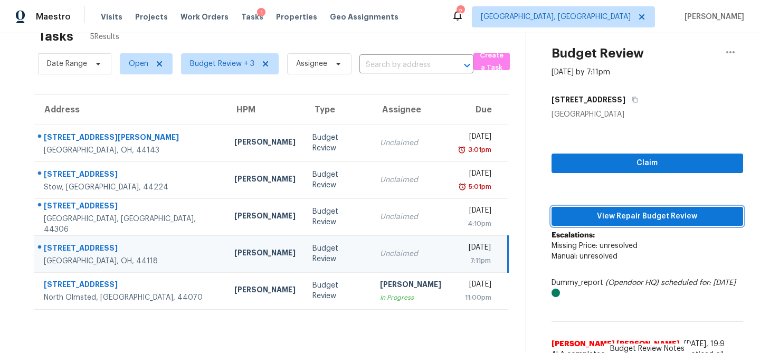
click at [679, 211] on span "View Repair Budget Review" at bounding box center [647, 216] width 175 height 13
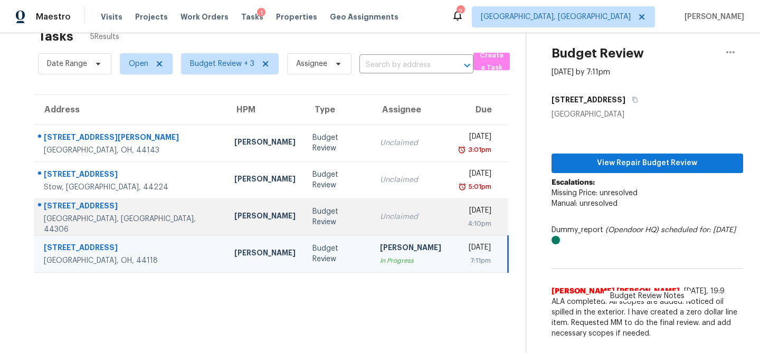
click at [304, 224] on td "Budget Review" at bounding box center [338, 216] width 68 height 37
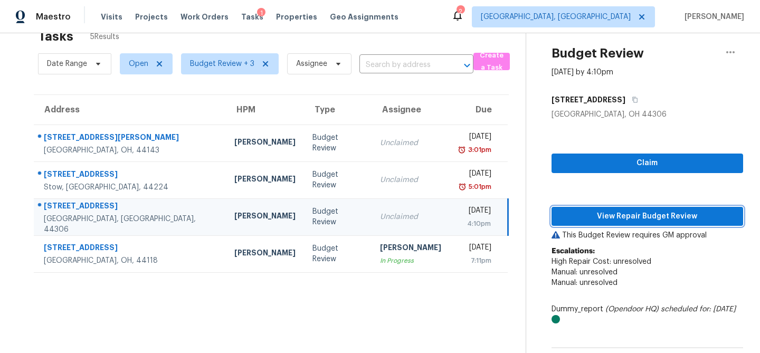
click at [584, 216] on span "View Repair Budget Review" at bounding box center [647, 216] width 175 height 13
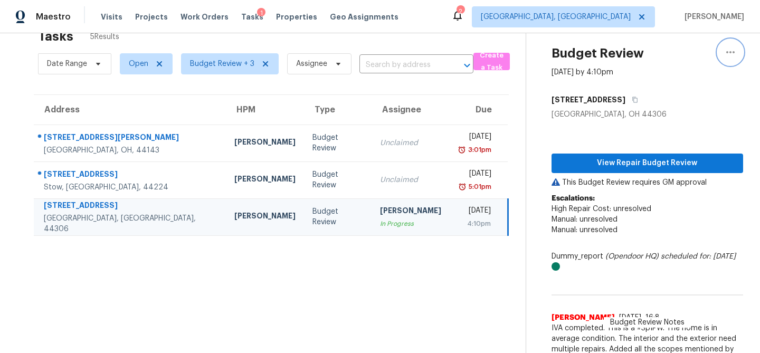
click at [736, 54] on icon "button" at bounding box center [730, 52] width 13 height 13
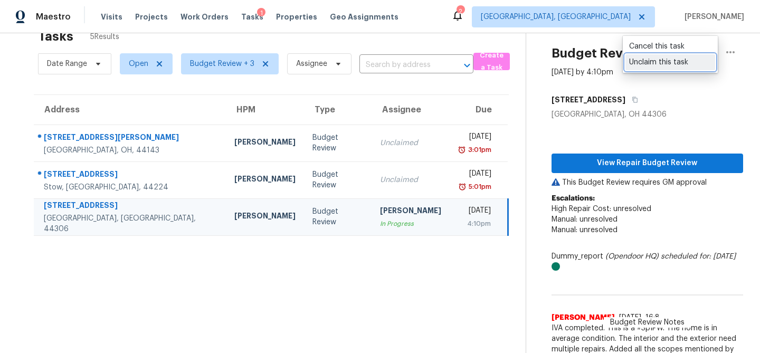
click at [676, 61] on div "Unclaim this task" at bounding box center [670, 62] width 82 height 11
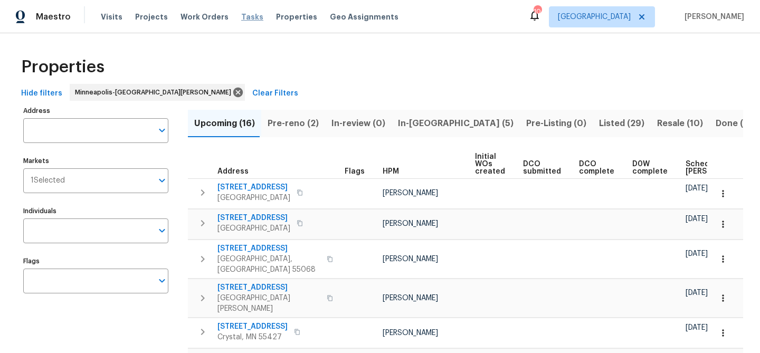
click at [241, 19] on span "Tasks" at bounding box center [252, 16] width 22 height 7
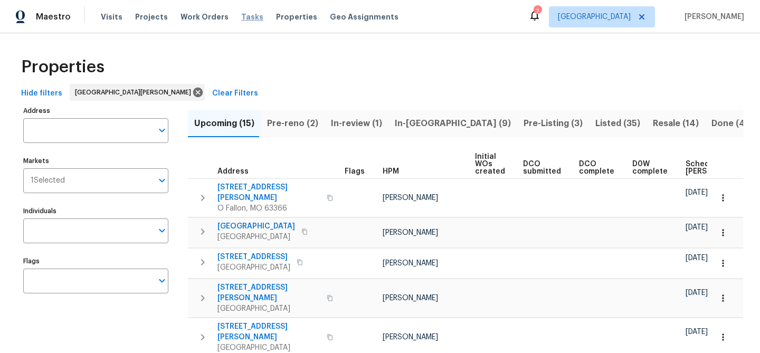
click at [245, 15] on span "Tasks" at bounding box center [252, 16] width 22 height 7
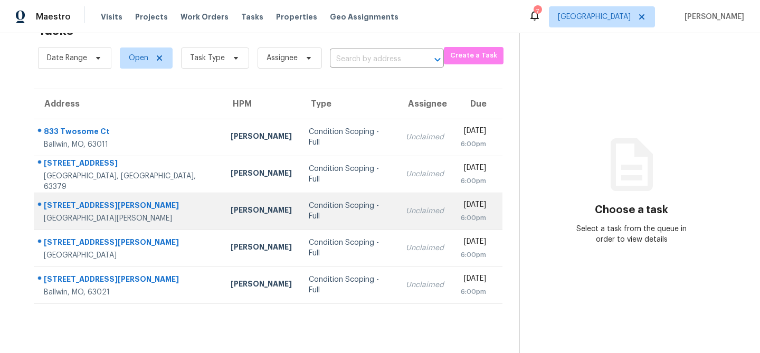
scroll to position [16, 0]
